Goal: Task Accomplishment & Management: Use online tool/utility

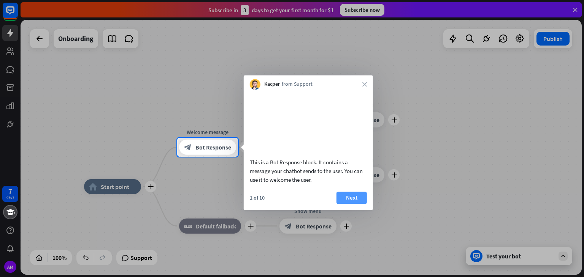
click at [346, 204] on button "Next" at bounding box center [351, 198] width 30 height 12
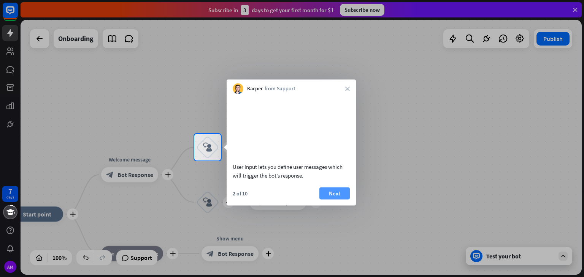
click at [343, 199] on button "Next" at bounding box center [334, 193] width 30 height 12
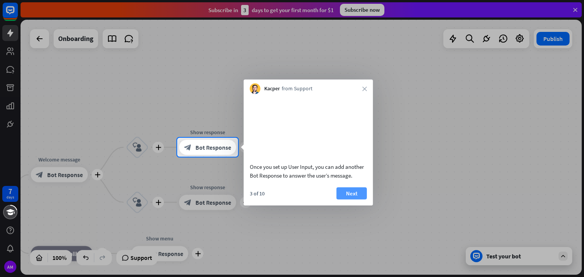
click at [345, 199] on button "Next" at bounding box center [351, 193] width 30 height 12
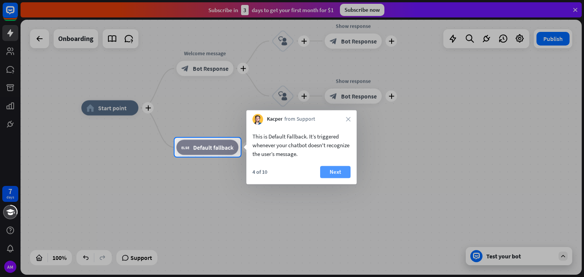
click at [341, 173] on button "Next" at bounding box center [335, 172] width 30 height 12
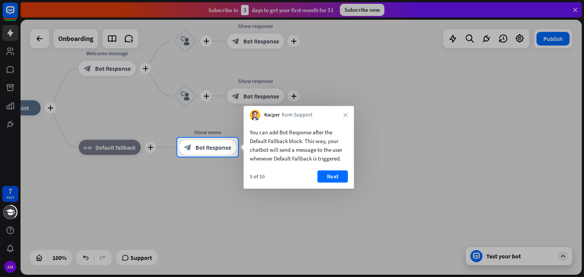
click at [341, 173] on button "Next" at bounding box center [332, 177] width 30 height 12
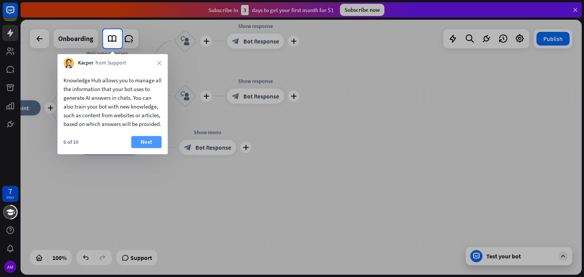
click at [152, 146] on button "Next" at bounding box center [146, 142] width 30 height 12
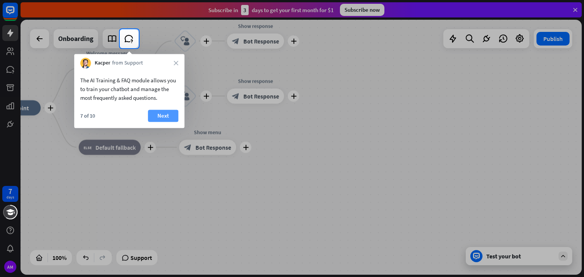
click at [168, 112] on button "Next" at bounding box center [163, 116] width 30 height 12
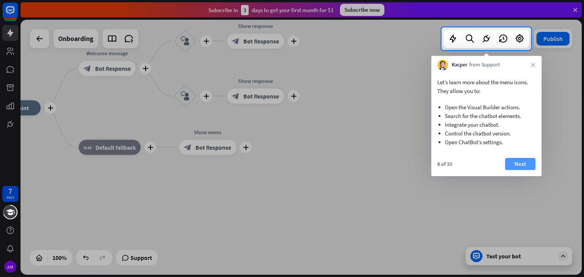
click at [523, 165] on button "Next" at bounding box center [520, 164] width 30 height 12
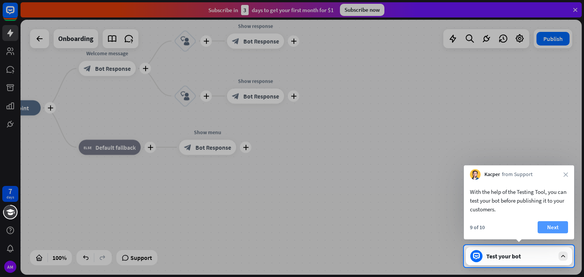
click at [554, 223] on button "Next" at bounding box center [552, 227] width 30 height 12
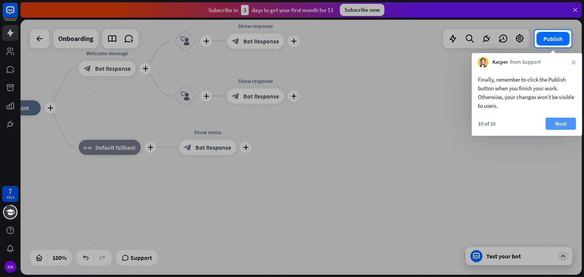
click at [560, 122] on button "Next" at bounding box center [560, 124] width 30 height 12
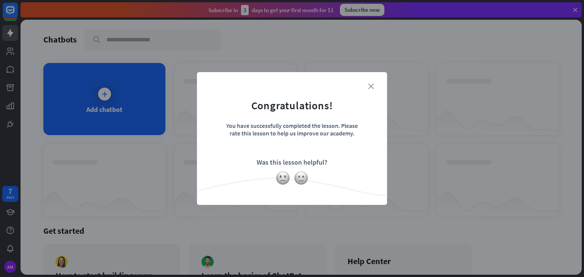
click at [372, 85] on icon "close" at bounding box center [371, 87] width 6 height 6
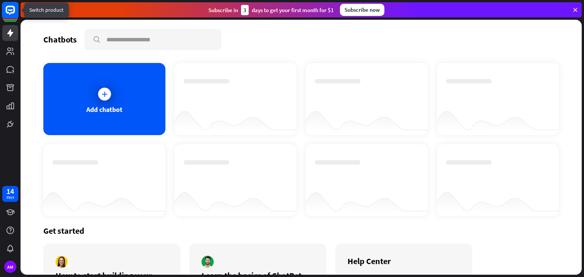
click at [13, 10] on rect at bounding box center [10, 10] width 17 height 17
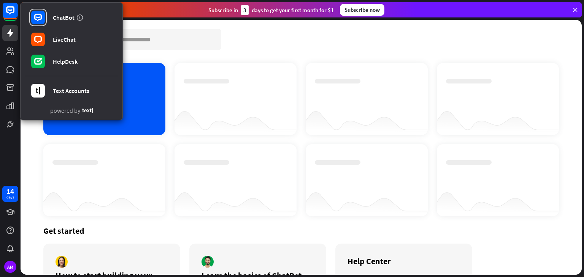
click at [305, 128] on div at bounding box center [366, 120] width 122 height 29
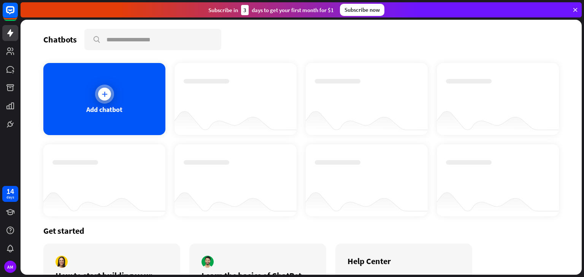
click at [103, 91] on icon at bounding box center [105, 94] width 8 height 8
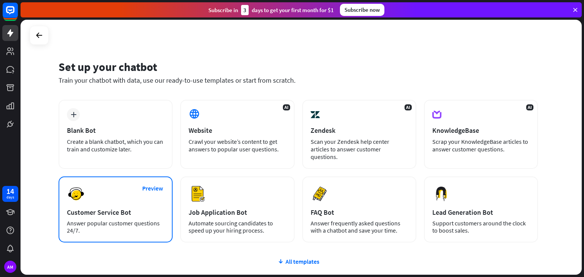
click at [114, 220] on div "Answer popular customer questions 24/7." at bounding box center [115, 227] width 97 height 14
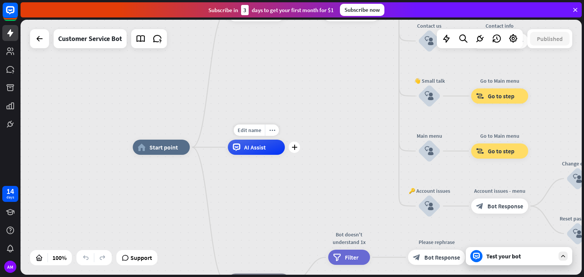
click at [263, 152] on div "AI Assist" at bounding box center [256, 147] width 57 height 15
click at [188, 190] on div "home_2 Start point Welcome message block_bot_response Bot Response 🔙 Main menu …" at bounding box center [413, 274] width 561 height 255
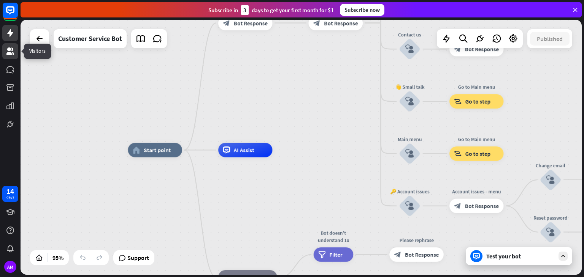
click at [9, 50] on icon at bounding box center [10, 51] width 8 height 8
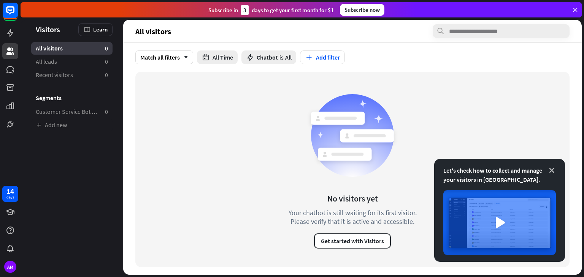
click at [550, 172] on icon at bounding box center [551, 171] width 8 height 8
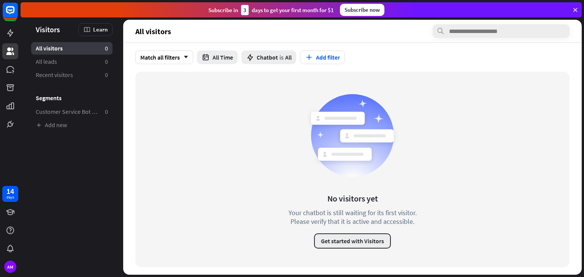
click at [338, 244] on button "Get started with Visitors" at bounding box center [352, 241] width 77 height 15
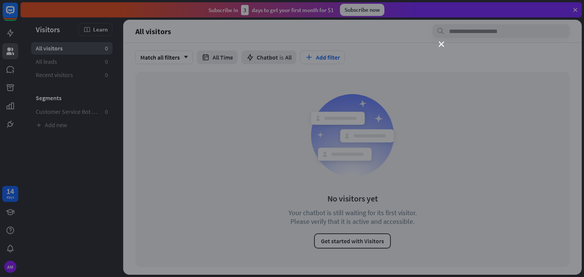
click at [441, 40] on div "close" at bounding box center [292, 138] width 584 height 277
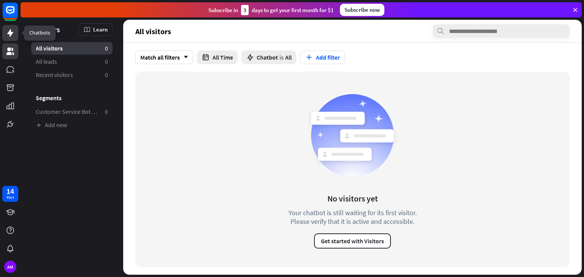
click at [8, 36] on icon at bounding box center [10, 32] width 9 height 9
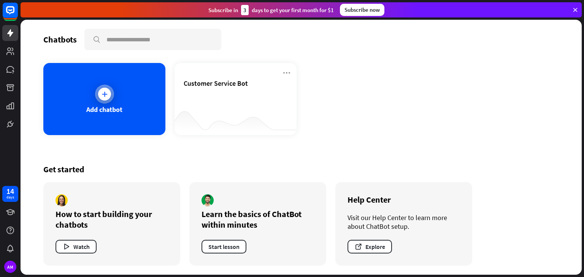
click at [104, 94] on icon at bounding box center [105, 94] width 8 height 8
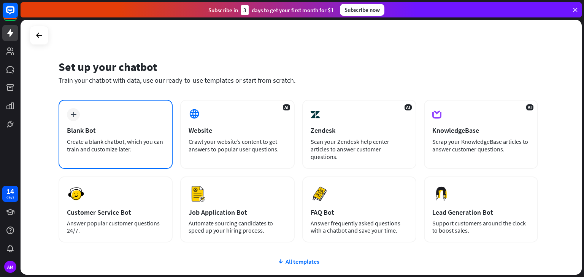
click at [126, 126] on div "Blank Bot" at bounding box center [115, 130] width 97 height 9
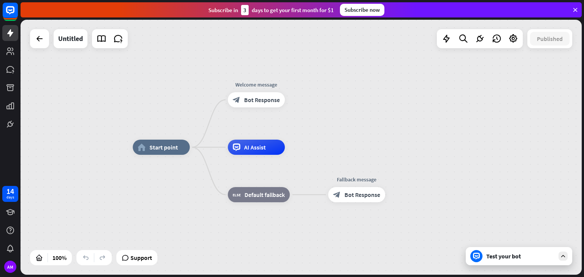
click at [582, 8] on div "Subscribe [DATE] to get your first month for $1 Subscribe now" at bounding box center [302, 10] width 563 height 20
click at [577, 8] on icon at bounding box center [574, 9] width 7 height 7
